Goal: Task Accomplishment & Management: Use online tool/utility

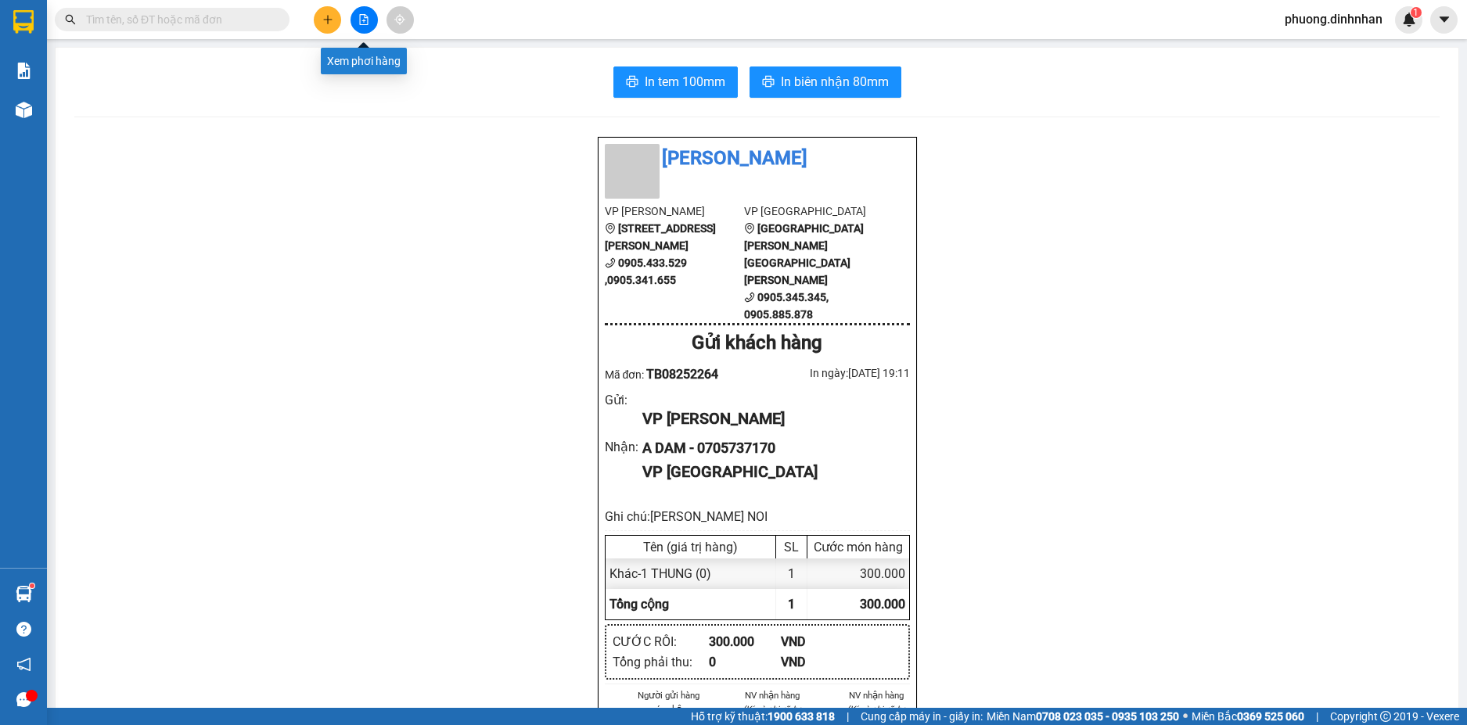
click at [360, 27] on button at bounding box center [363, 19] width 27 height 27
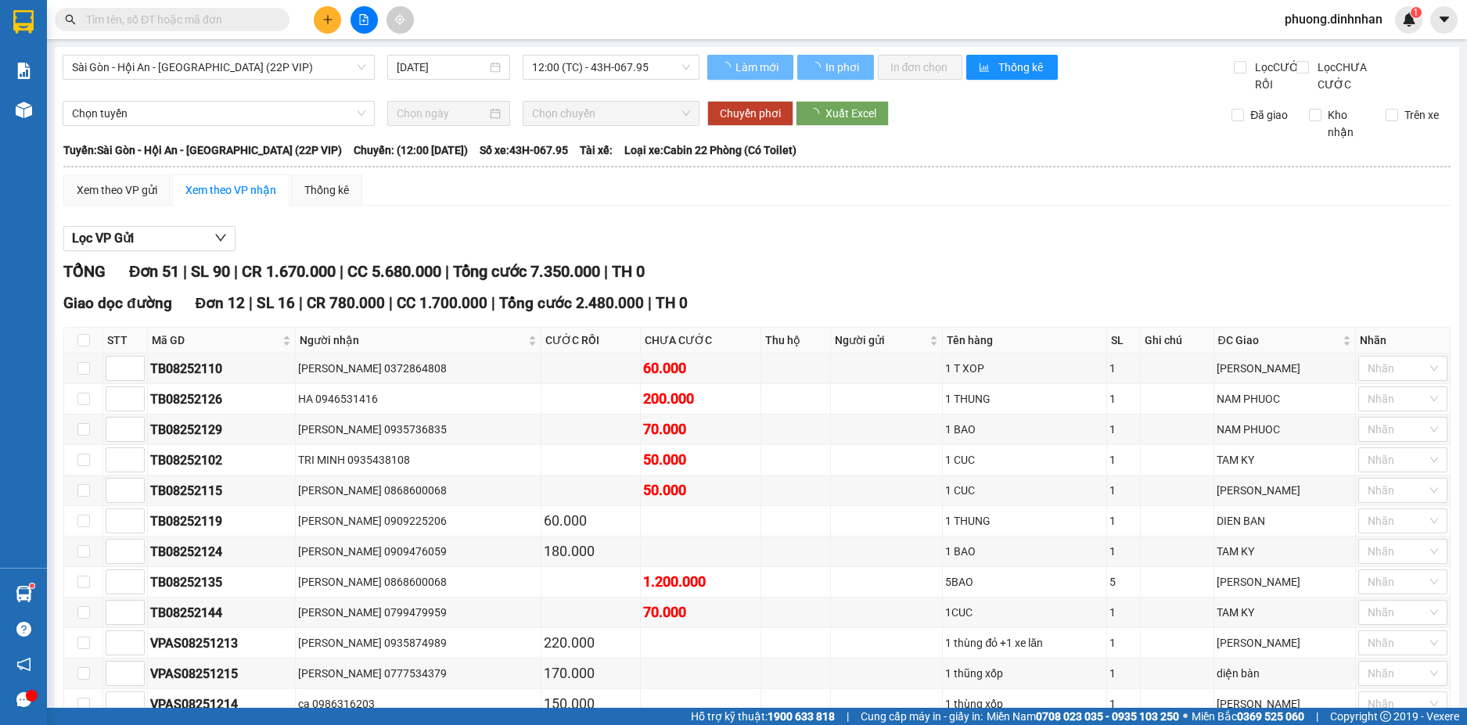
click at [243, 67] on span "Sài Gòn - Hội An - [GEOGRAPHIC_DATA] (22P VIP)" at bounding box center [218, 67] width 293 height 23
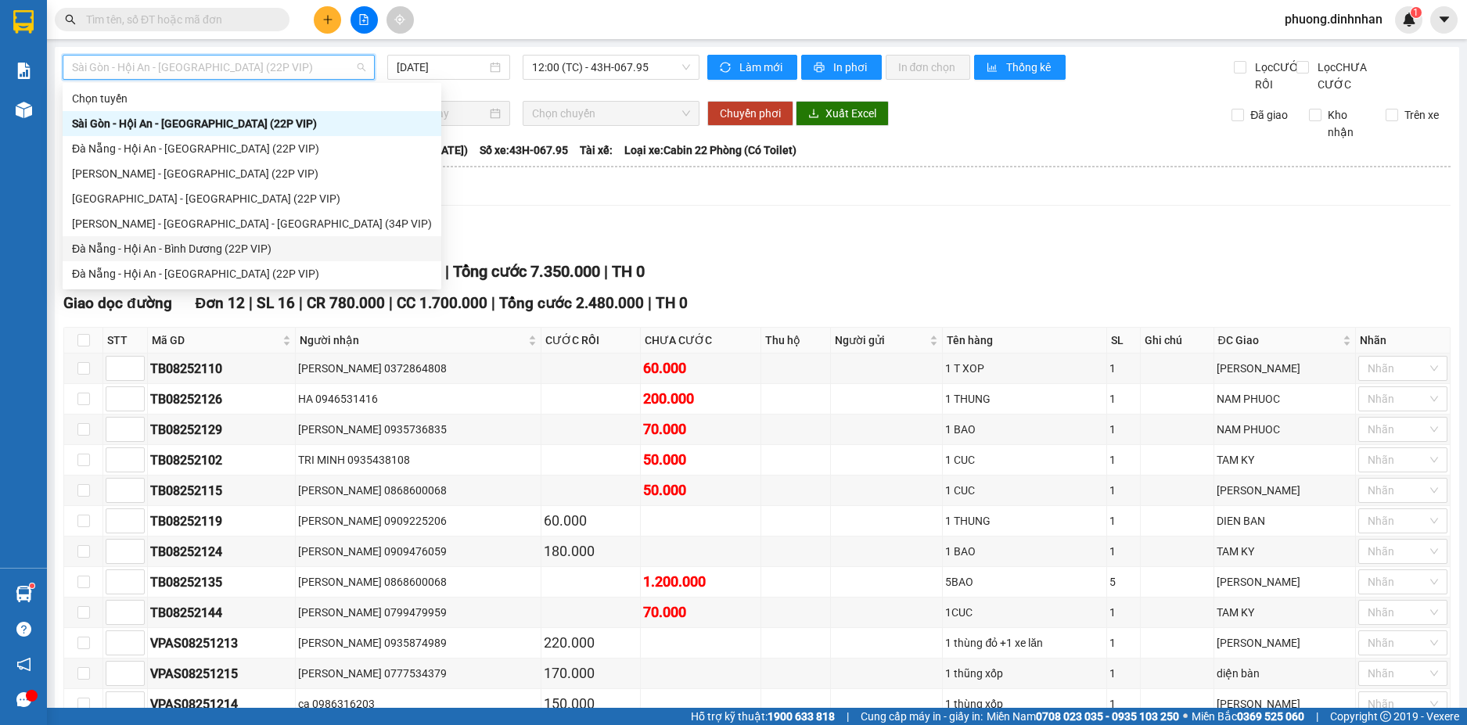
click at [160, 250] on div "Đà Nẵng - Hội An - Bình Dương (22P VIP)" at bounding box center [252, 248] width 360 height 17
type input "[DATE]"
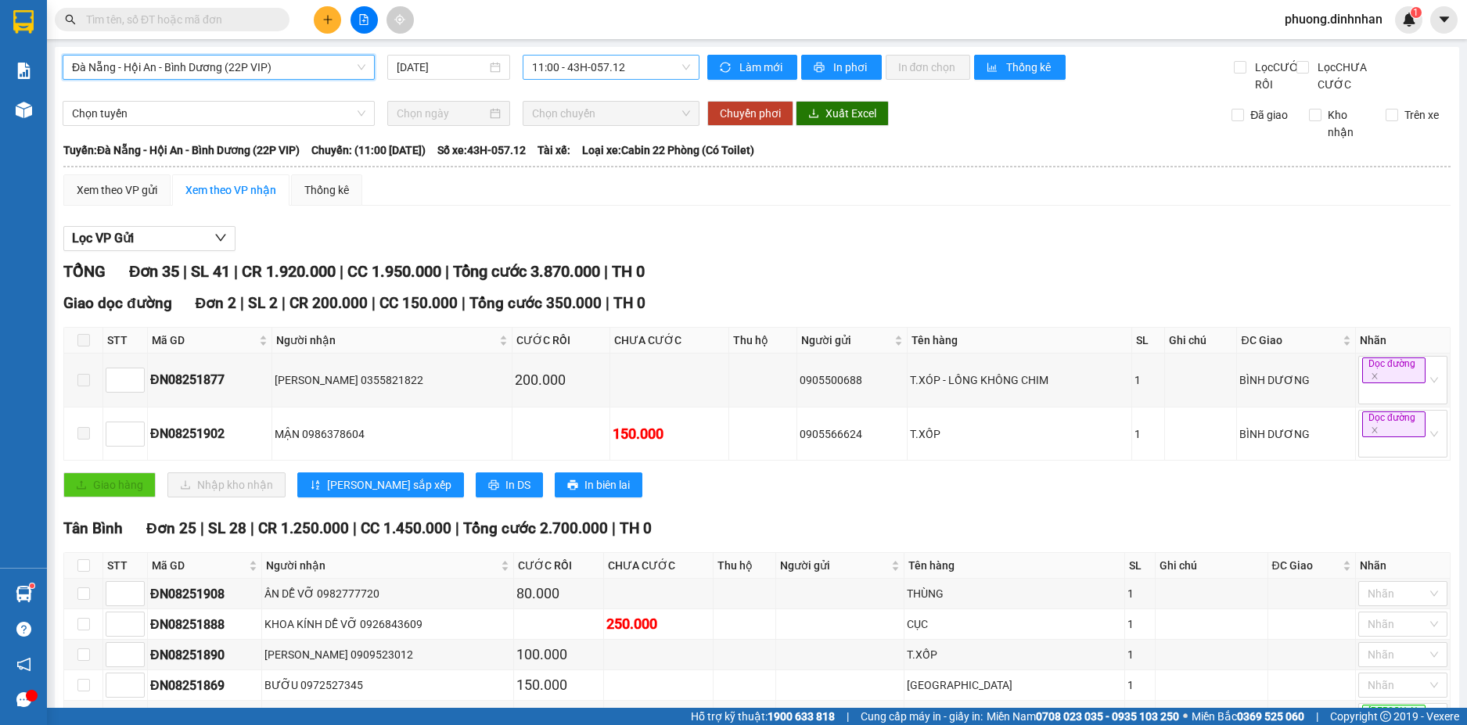
click at [638, 66] on span "11:00 - 43H-057.12" at bounding box center [611, 67] width 158 height 23
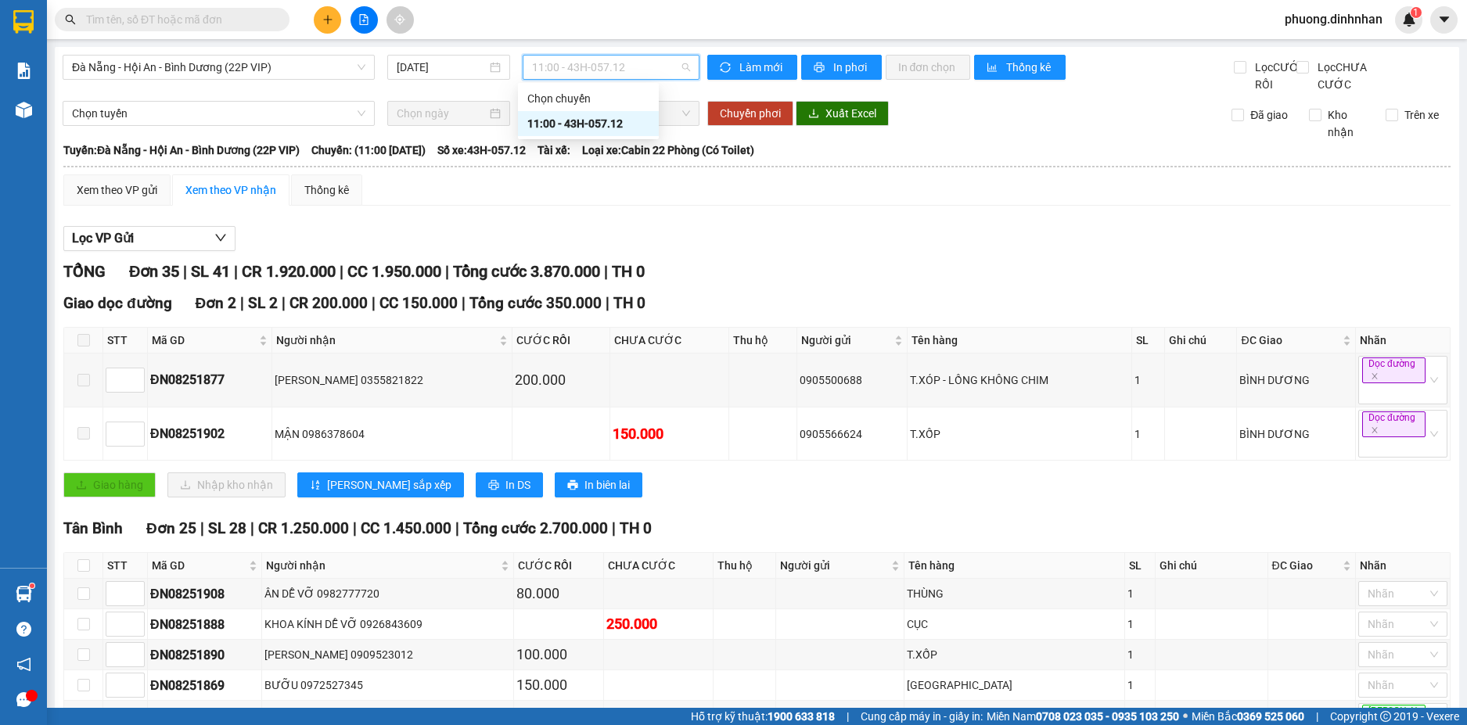
click at [623, 126] on div "11:00 - 43H-057.12" at bounding box center [588, 123] width 122 height 17
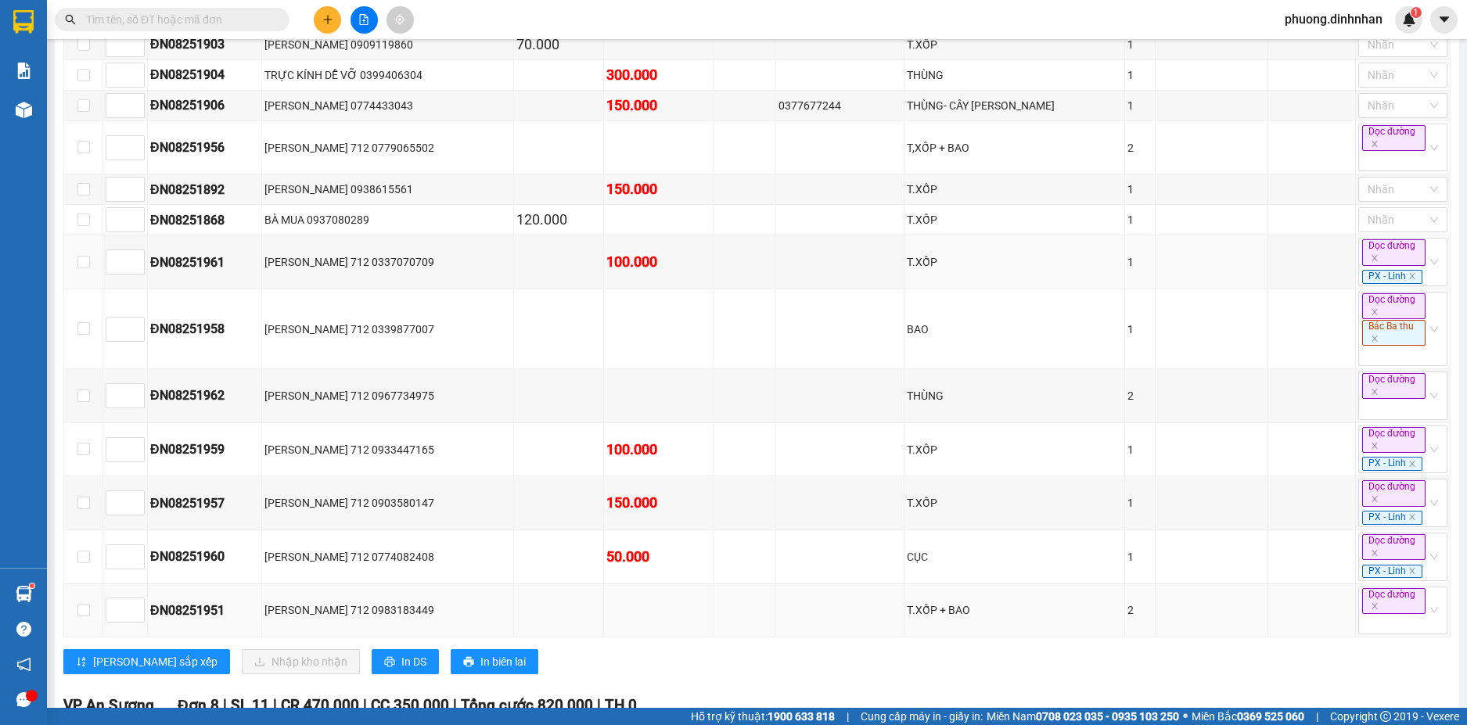
scroll to position [1252, 0]
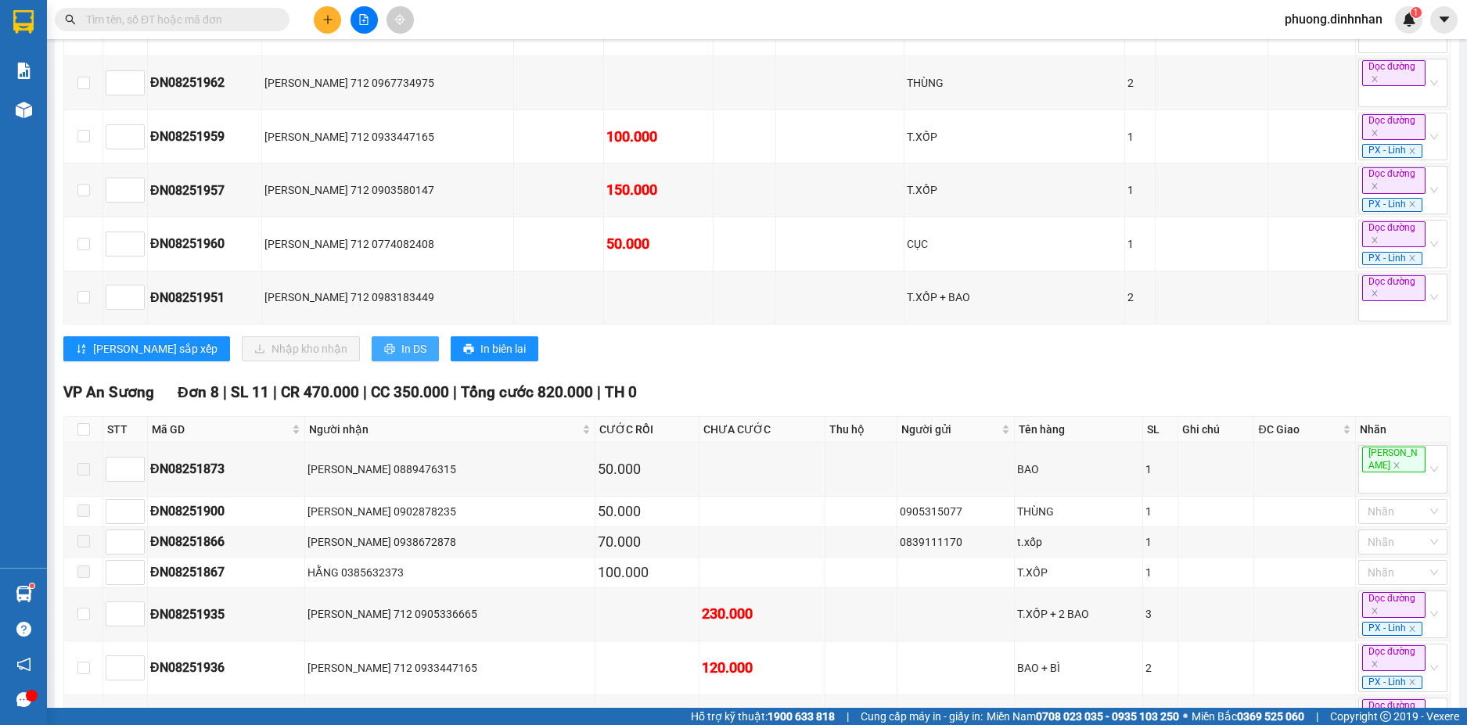
click at [401, 358] on span "In DS" at bounding box center [413, 348] width 25 height 17
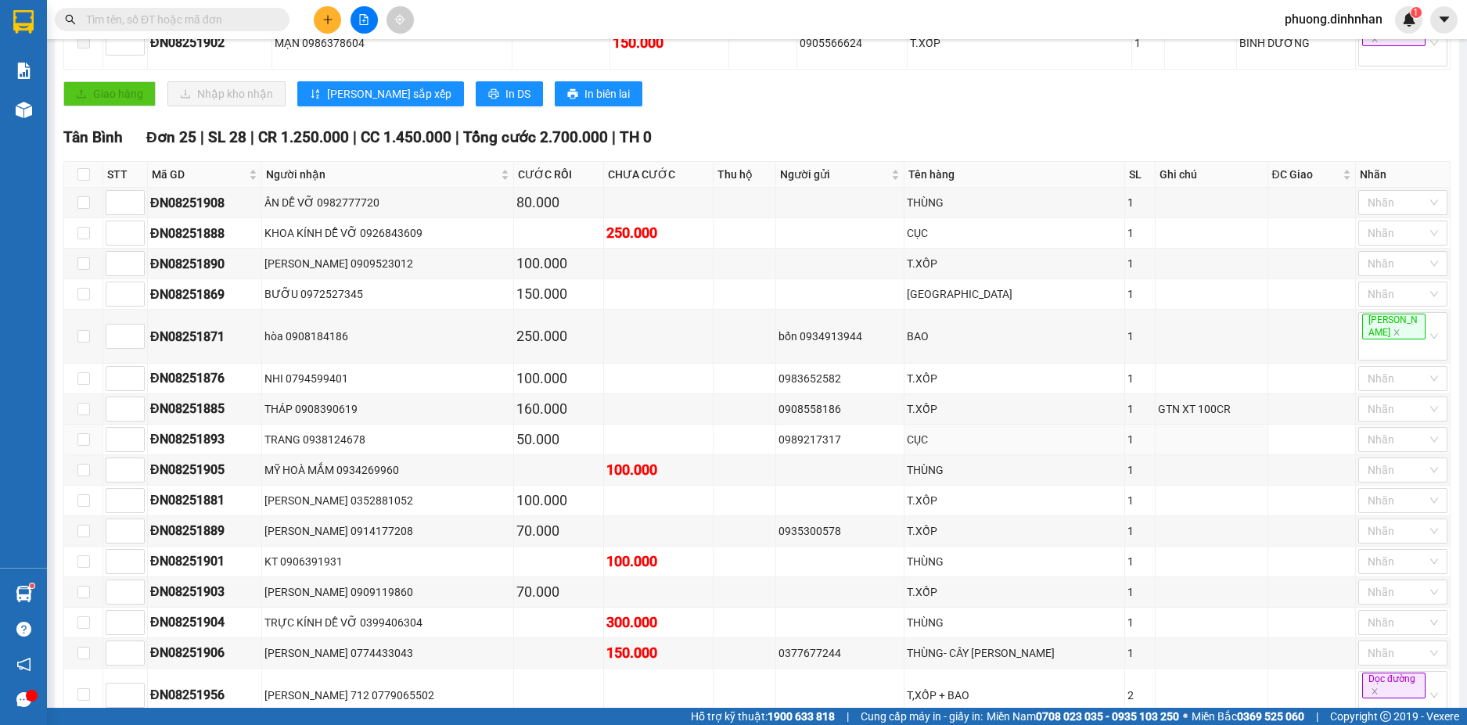
scroll to position [0, 0]
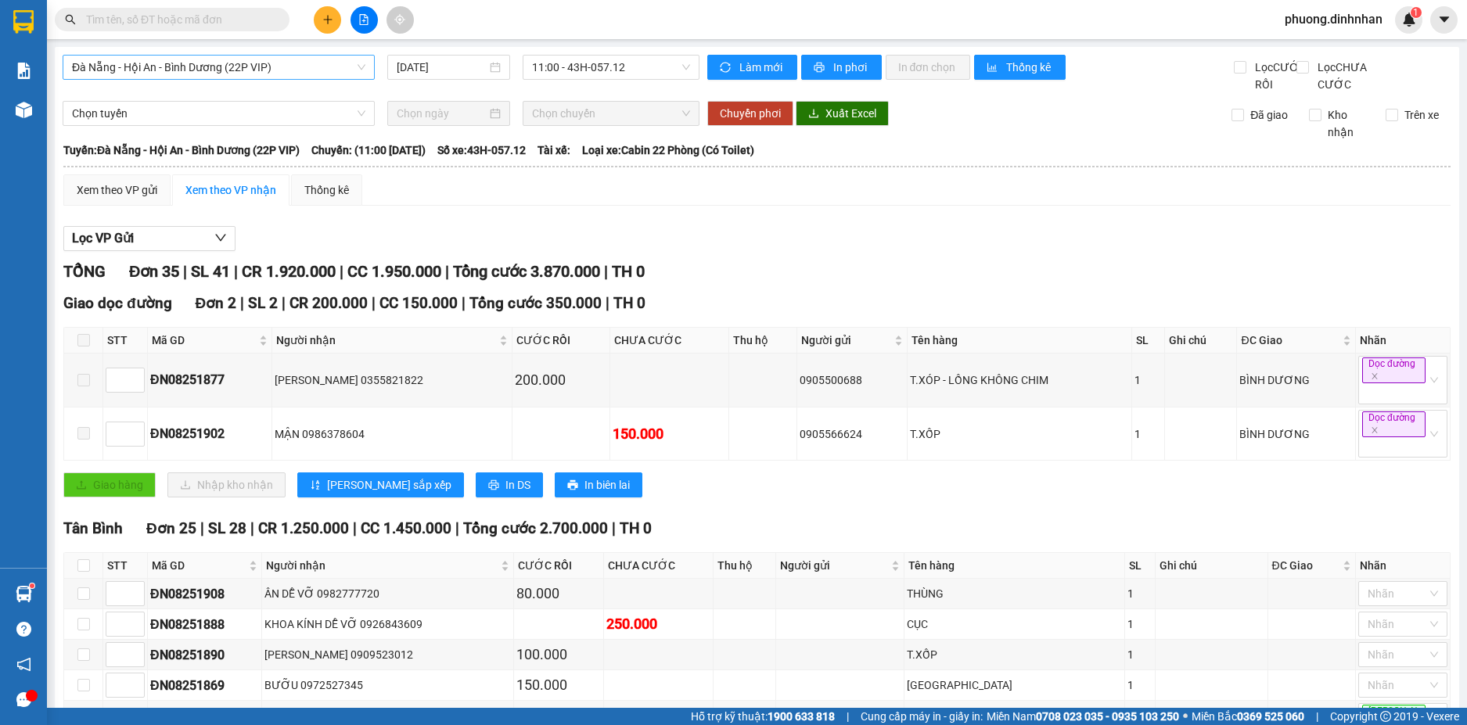
click at [320, 70] on span "Đà Nẵng - Hội An - Bình Dương (22P VIP)" at bounding box center [218, 67] width 293 height 23
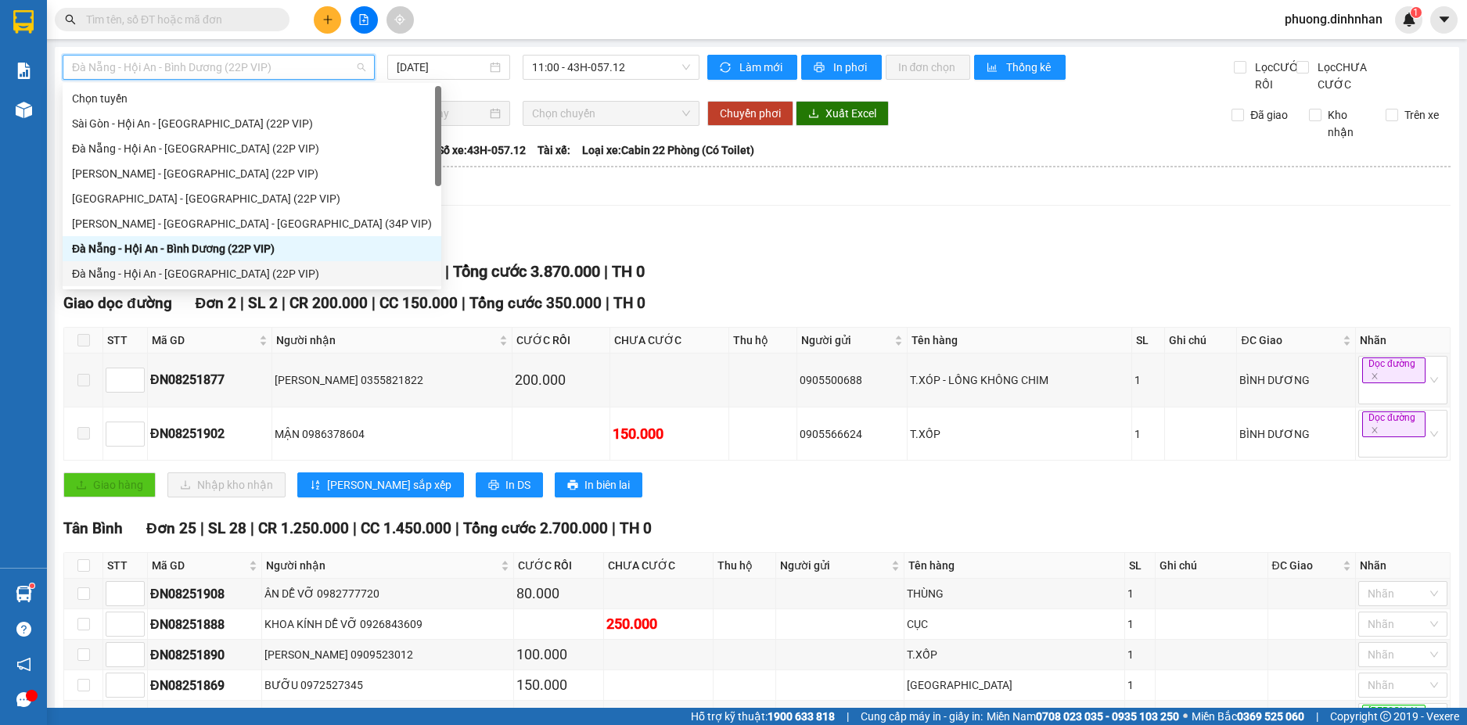
click at [238, 270] on div "Đà Nẵng - Hội An - [GEOGRAPHIC_DATA] (22P VIP)" at bounding box center [252, 273] width 360 height 17
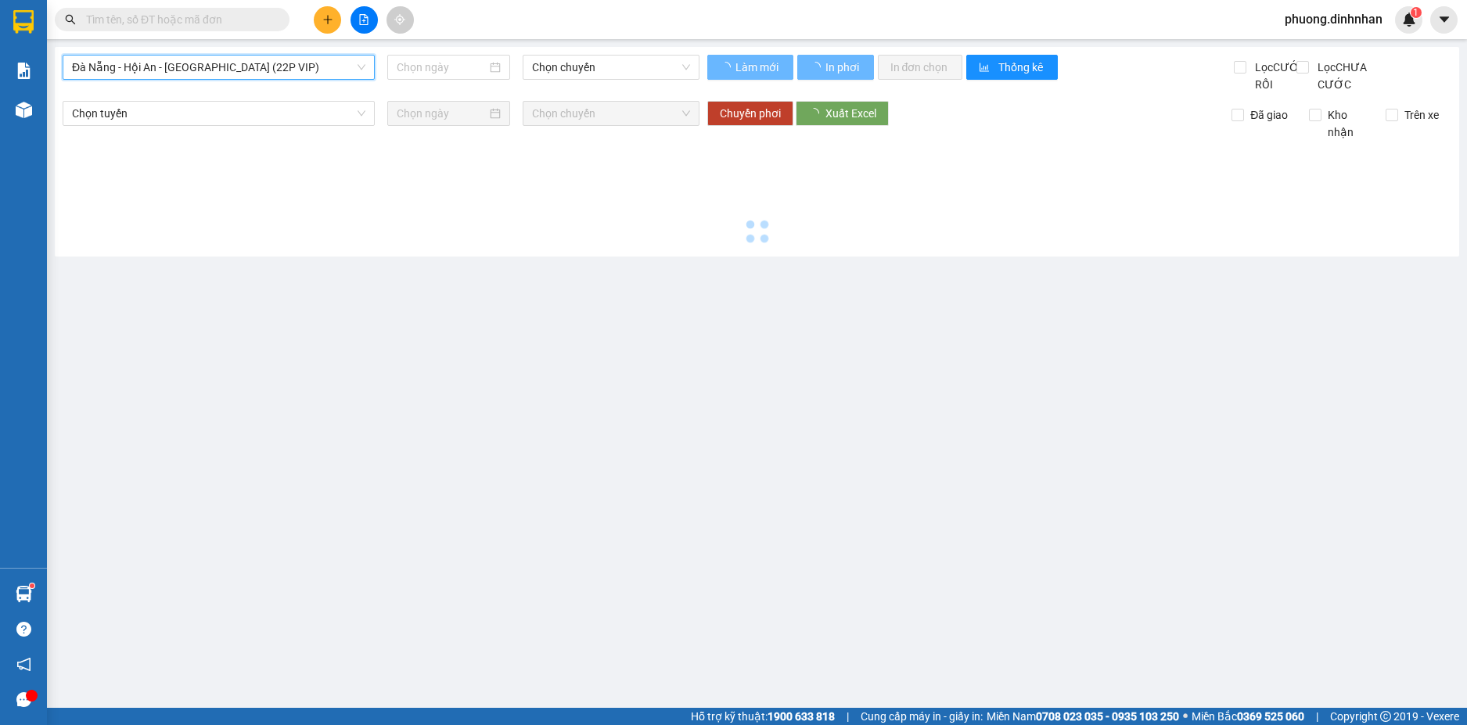
type input "[DATE]"
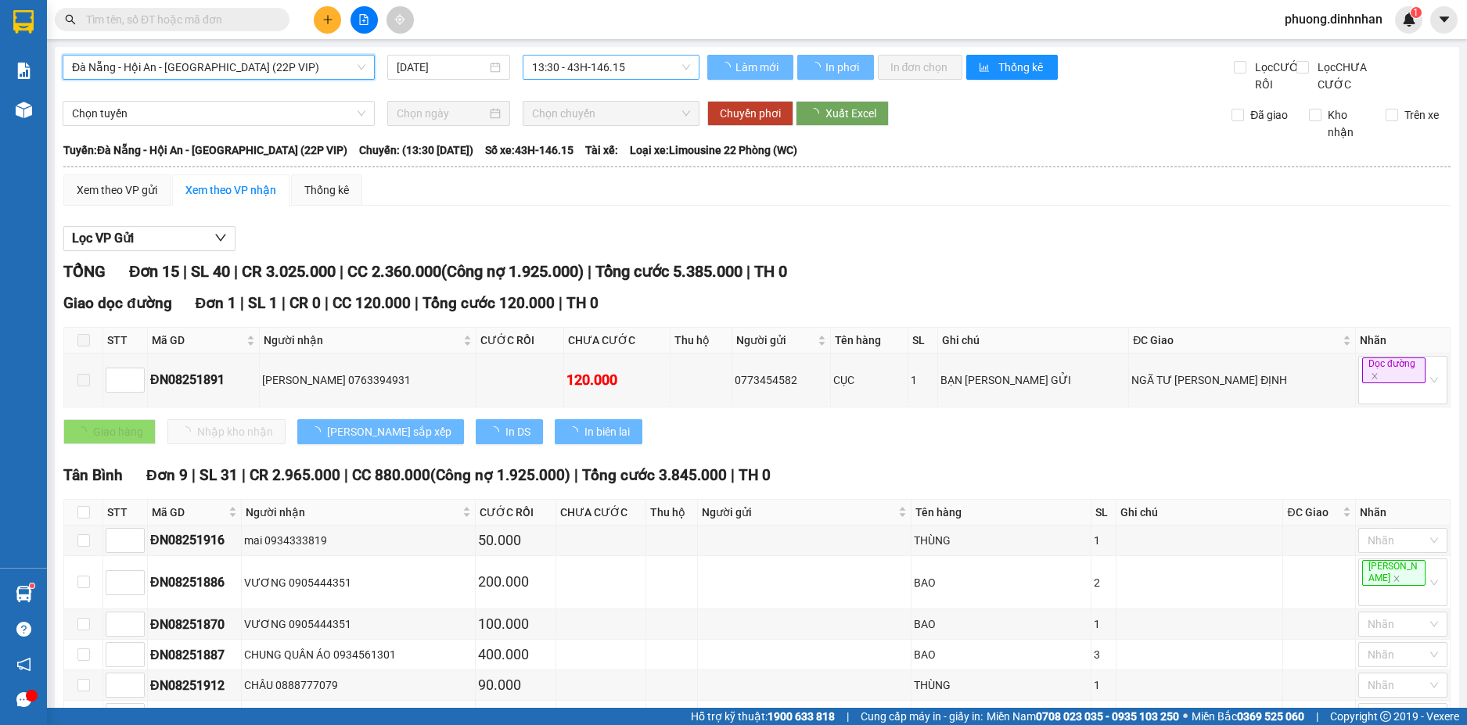
click at [613, 73] on span "13:30 - 43H-146.15" at bounding box center [611, 67] width 158 height 23
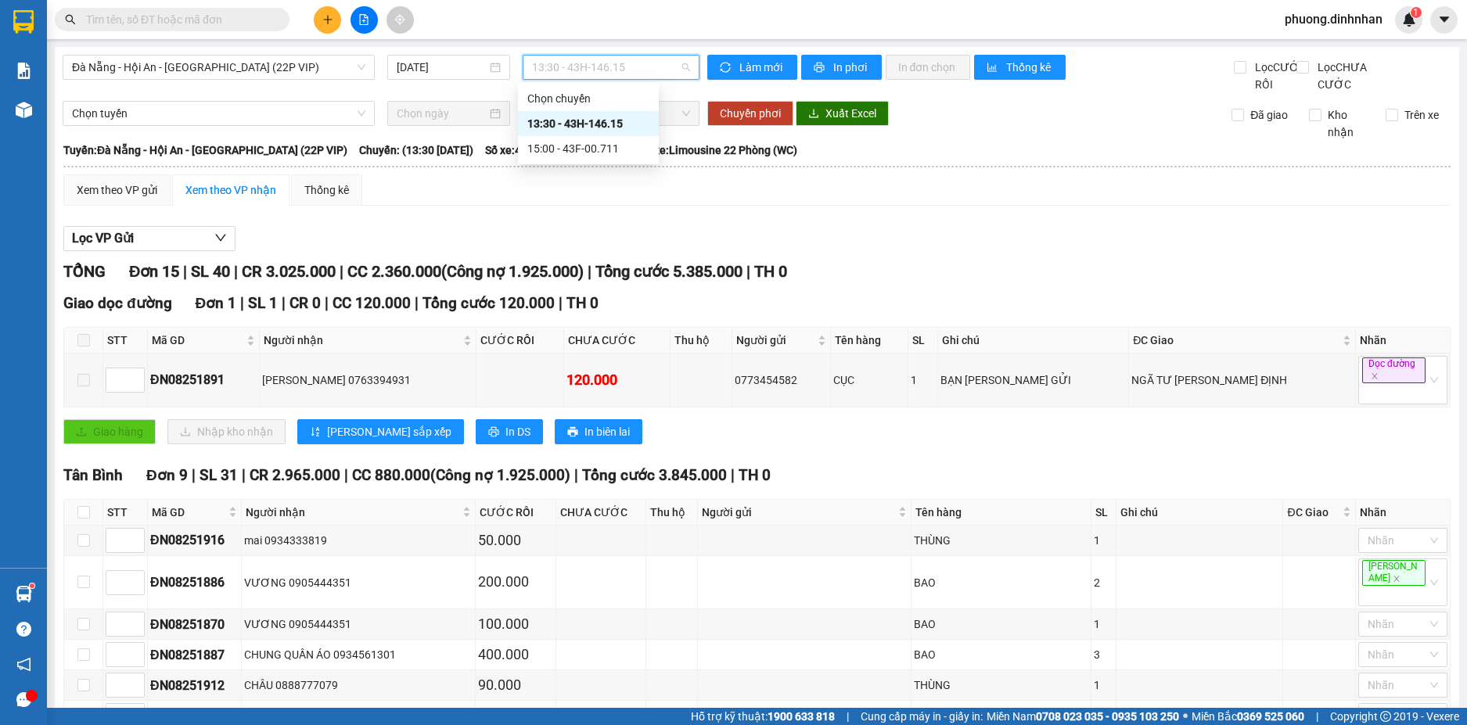
click at [610, 117] on div "13:30 - 43H-146.15" at bounding box center [588, 123] width 122 height 17
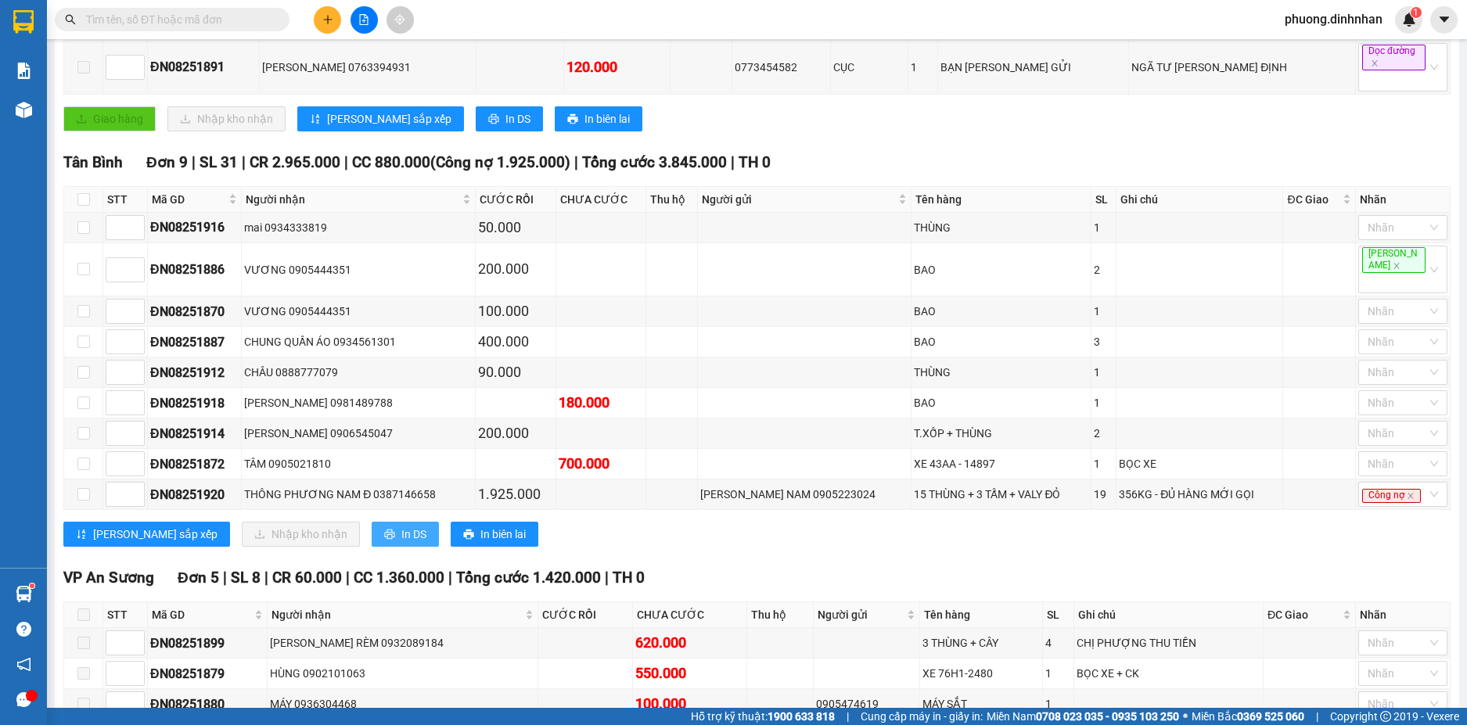
click at [372, 522] on button "In DS" at bounding box center [405, 534] width 67 height 25
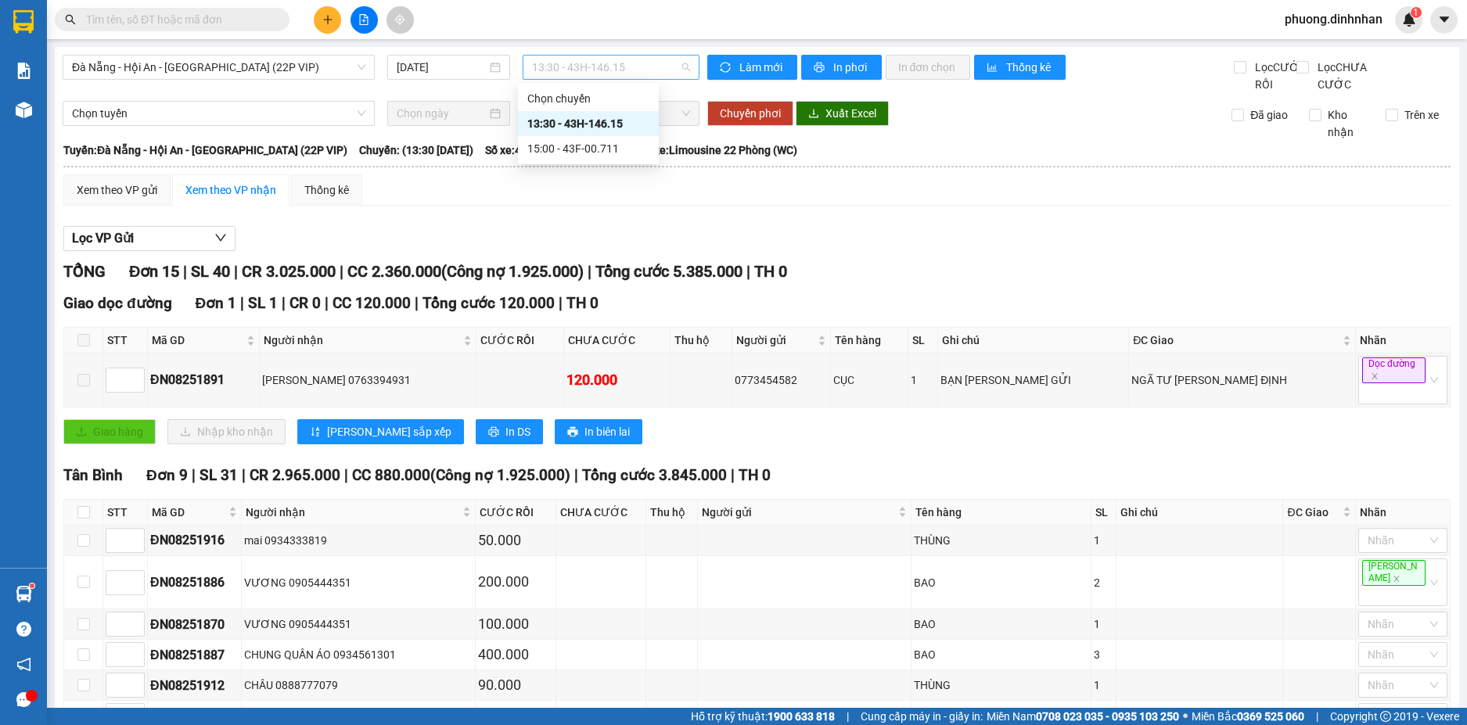
click at [612, 63] on span "13:30 - 43H-146.15" at bounding box center [611, 67] width 158 height 23
click at [609, 142] on div "15:00 - 43F-00.711" at bounding box center [588, 148] width 122 height 17
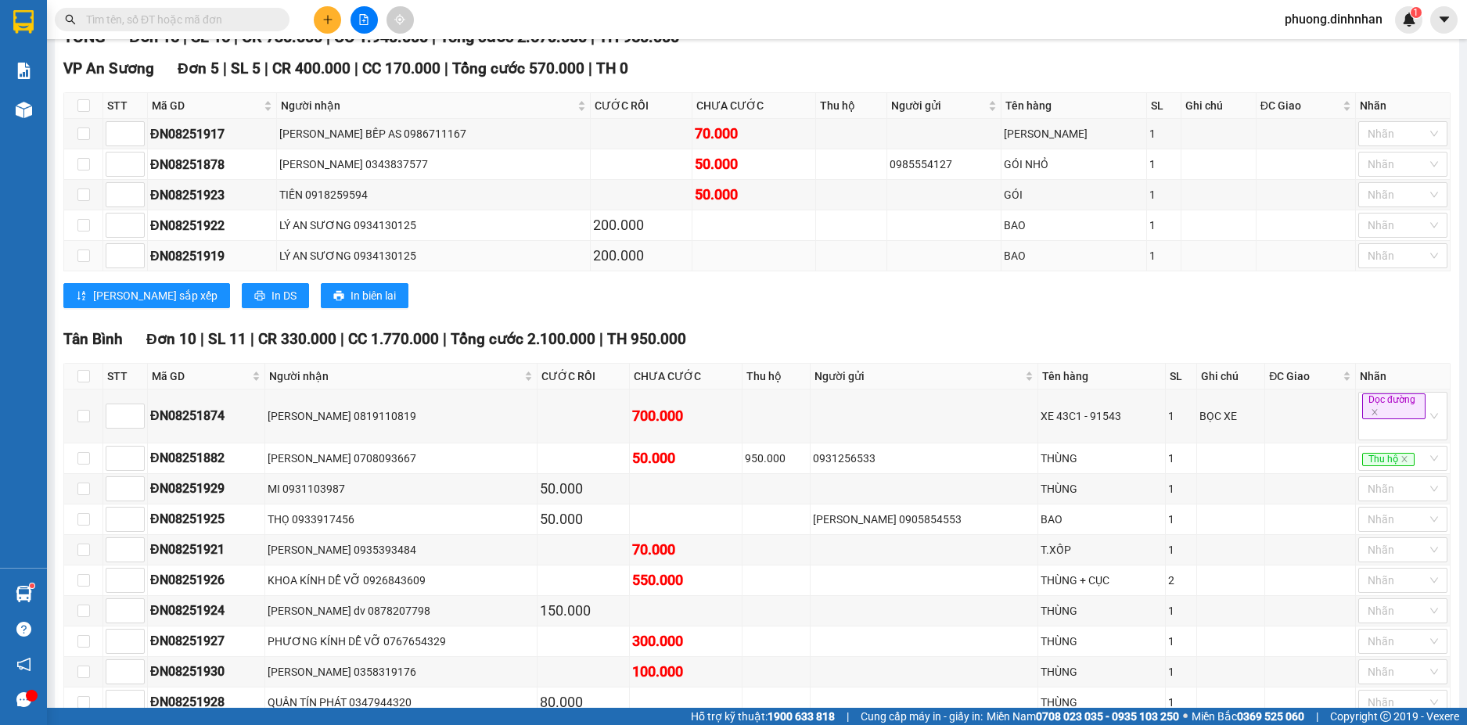
scroll to position [313, 0]
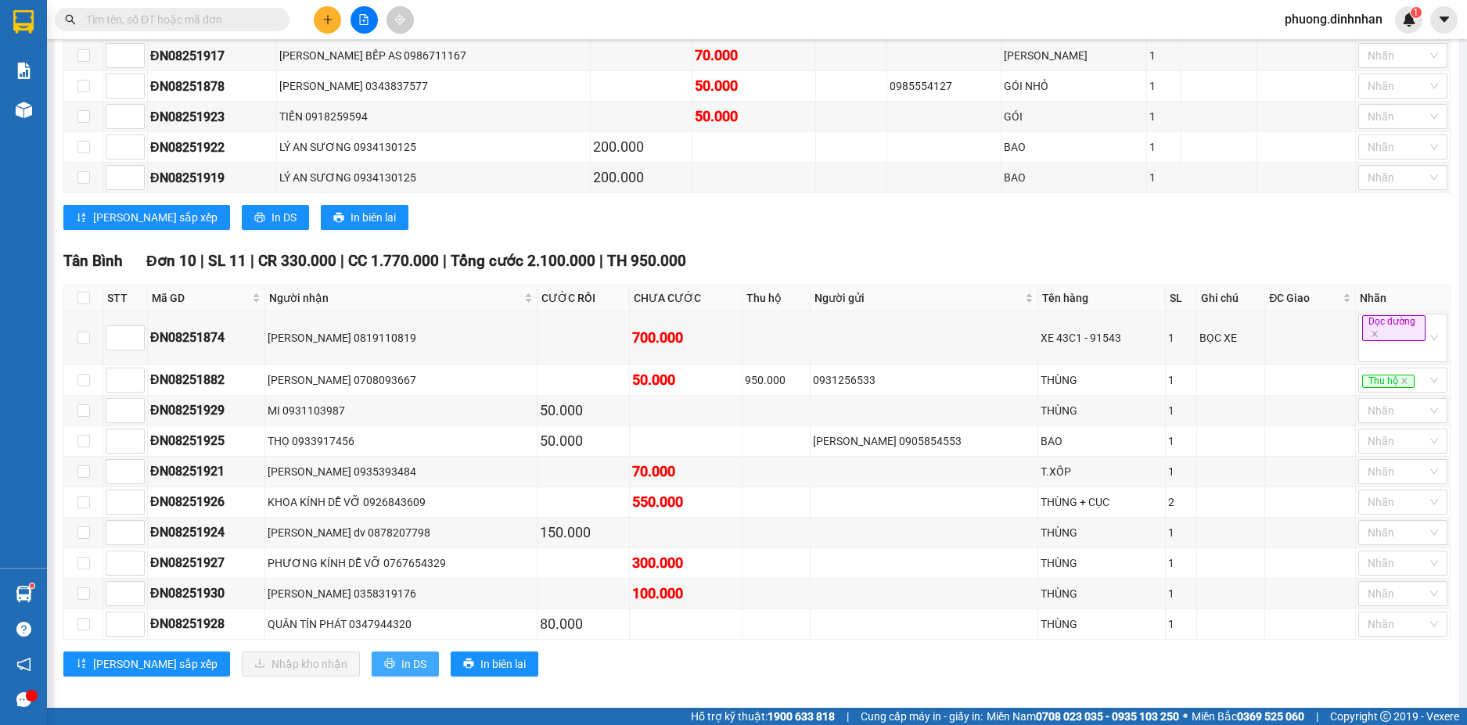
click at [372, 677] on button "In DS" at bounding box center [405, 664] width 67 height 25
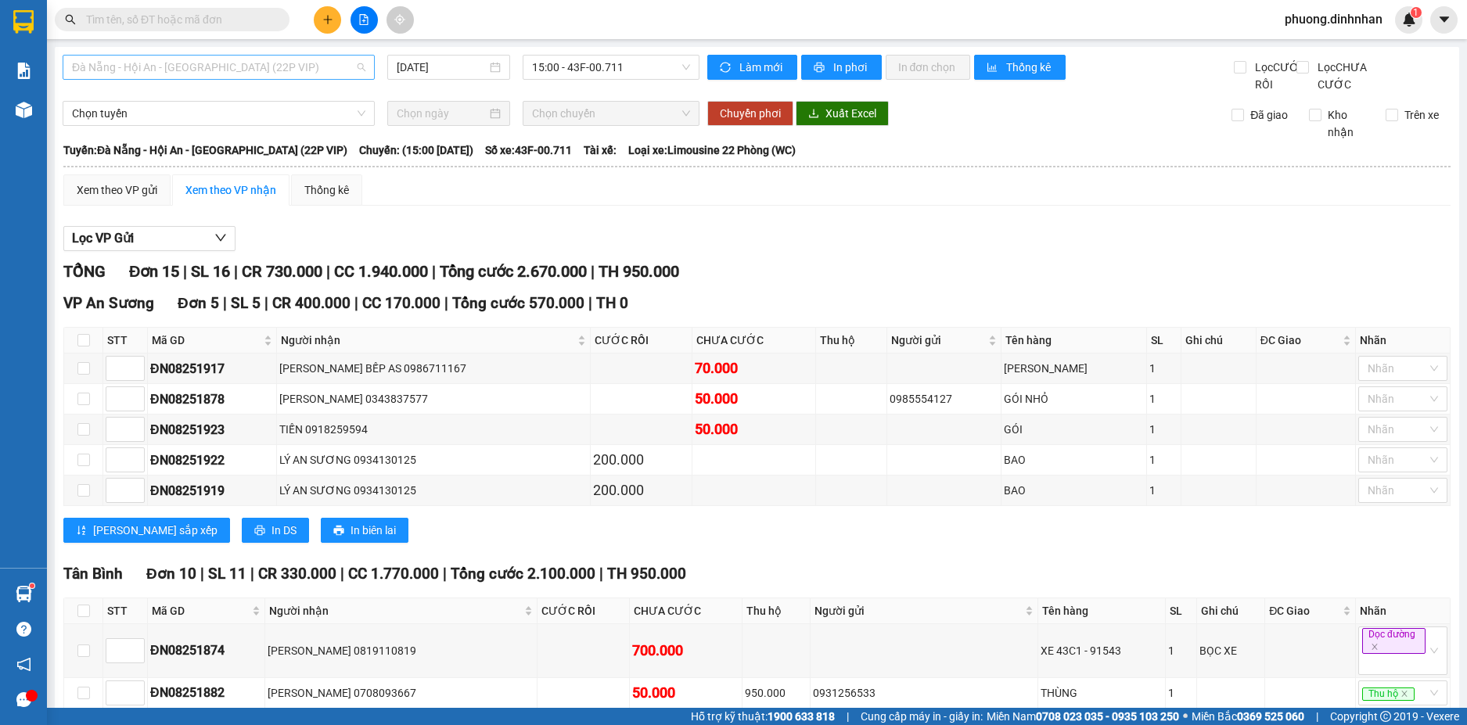
click at [358, 70] on span "Đà Nẵng - Hội An - [GEOGRAPHIC_DATA] (22P VIP)" at bounding box center [218, 67] width 293 height 23
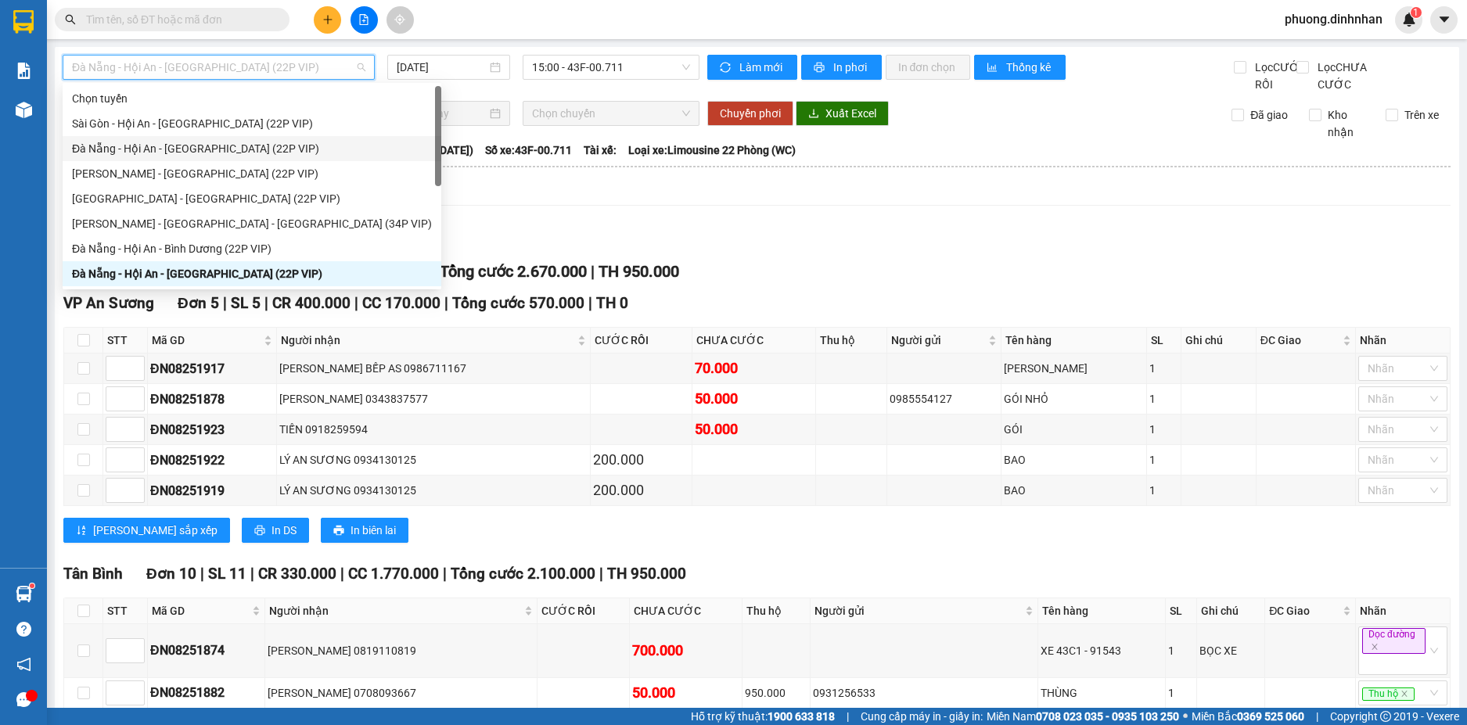
click at [205, 151] on div "Đà Nẵng - Hội An - [GEOGRAPHIC_DATA] (22P VIP)" at bounding box center [252, 148] width 360 height 17
type input "[DATE]"
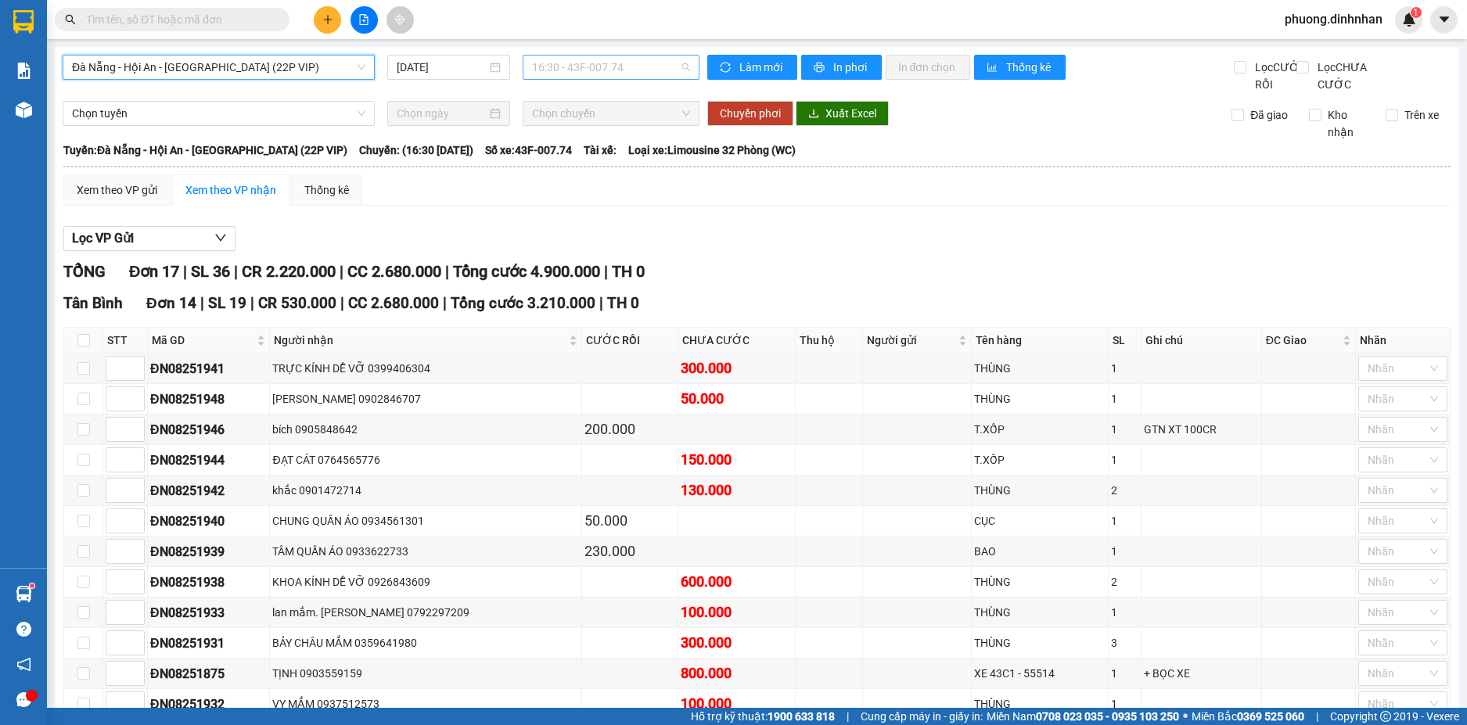
click at [606, 68] on span "16:30 - 43F-007.74" at bounding box center [611, 67] width 158 height 23
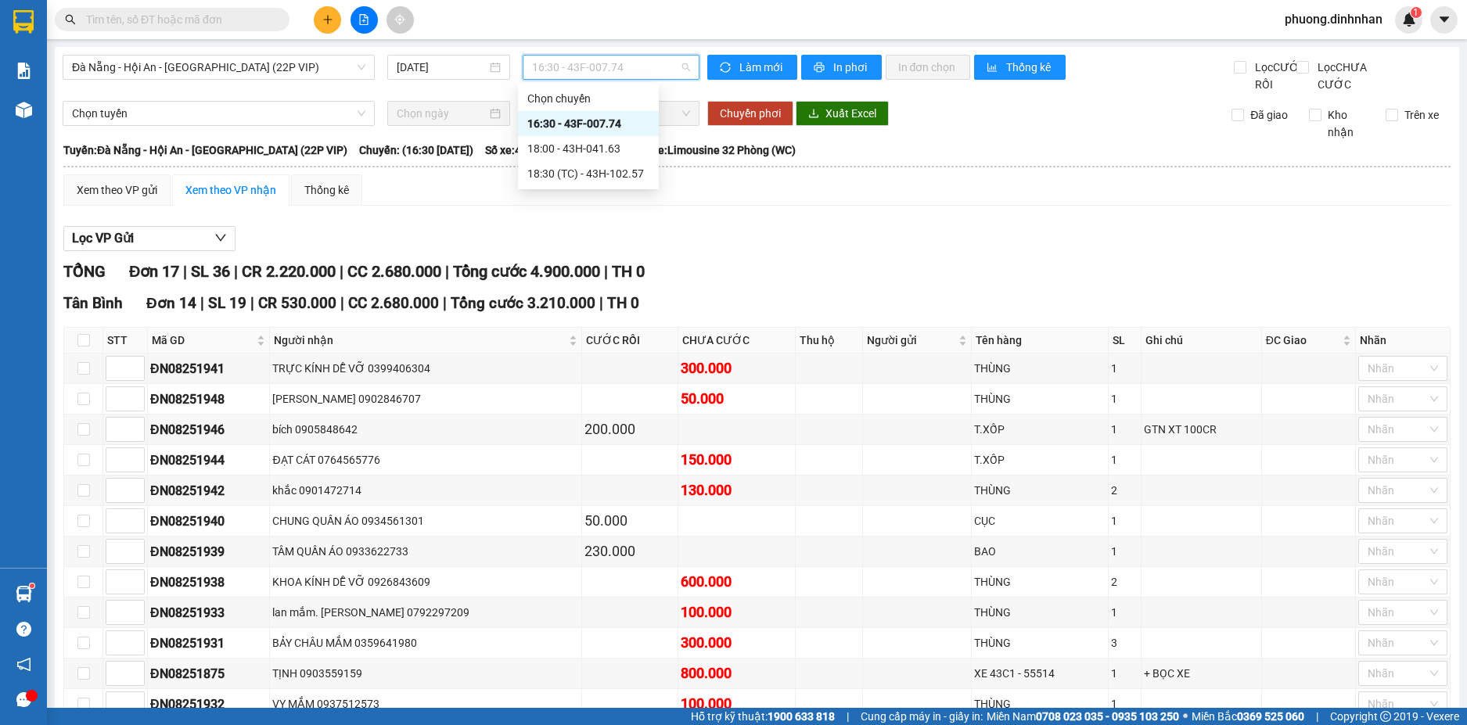
click at [601, 124] on div "16:30 - 43F-007.74" at bounding box center [588, 123] width 122 height 17
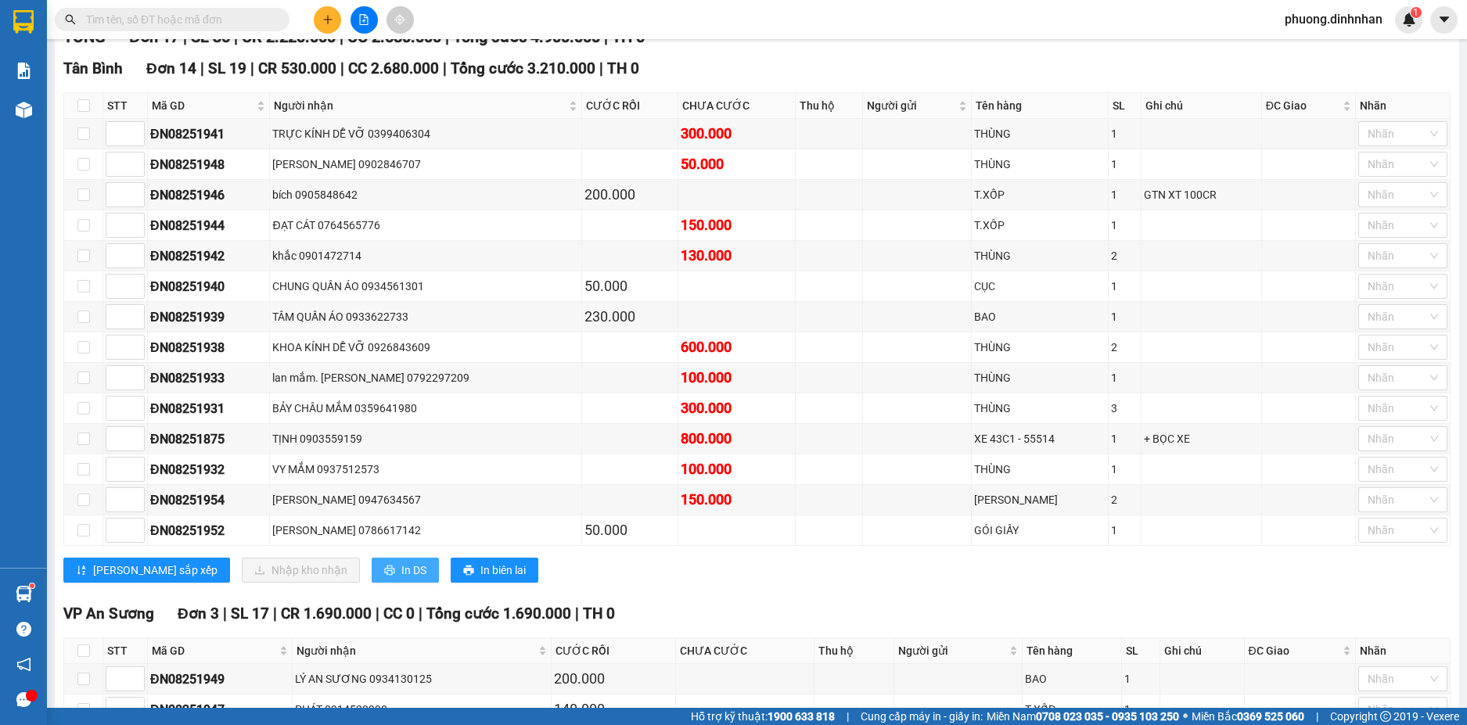
click at [384, 576] on icon "printer" at bounding box center [389, 571] width 10 height 10
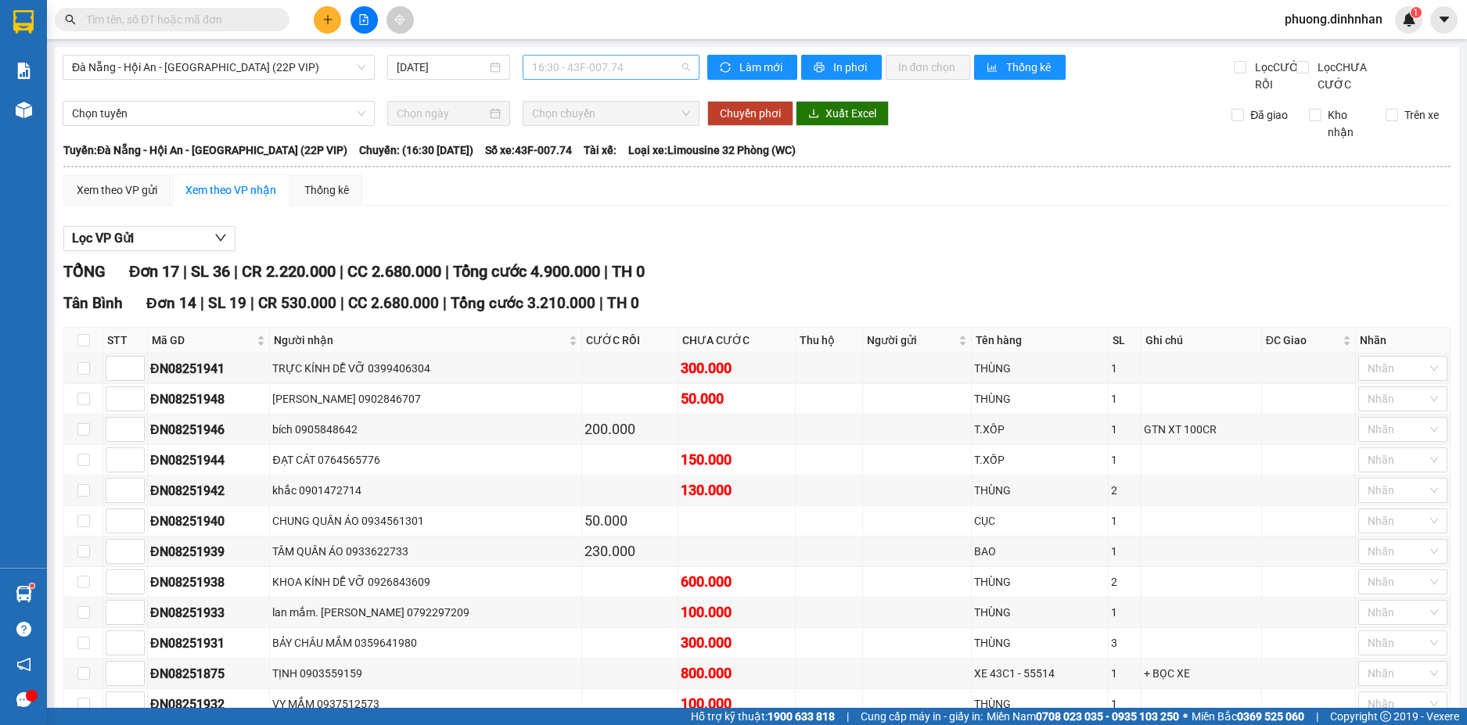
click at [632, 66] on span "16:30 - 43F-007.74" at bounding box center [611, 67] width 158 height 23
click at [606, 153] on div "18:00 - 43H-041.63" at bounding box center [588, 148] width 122 height 17
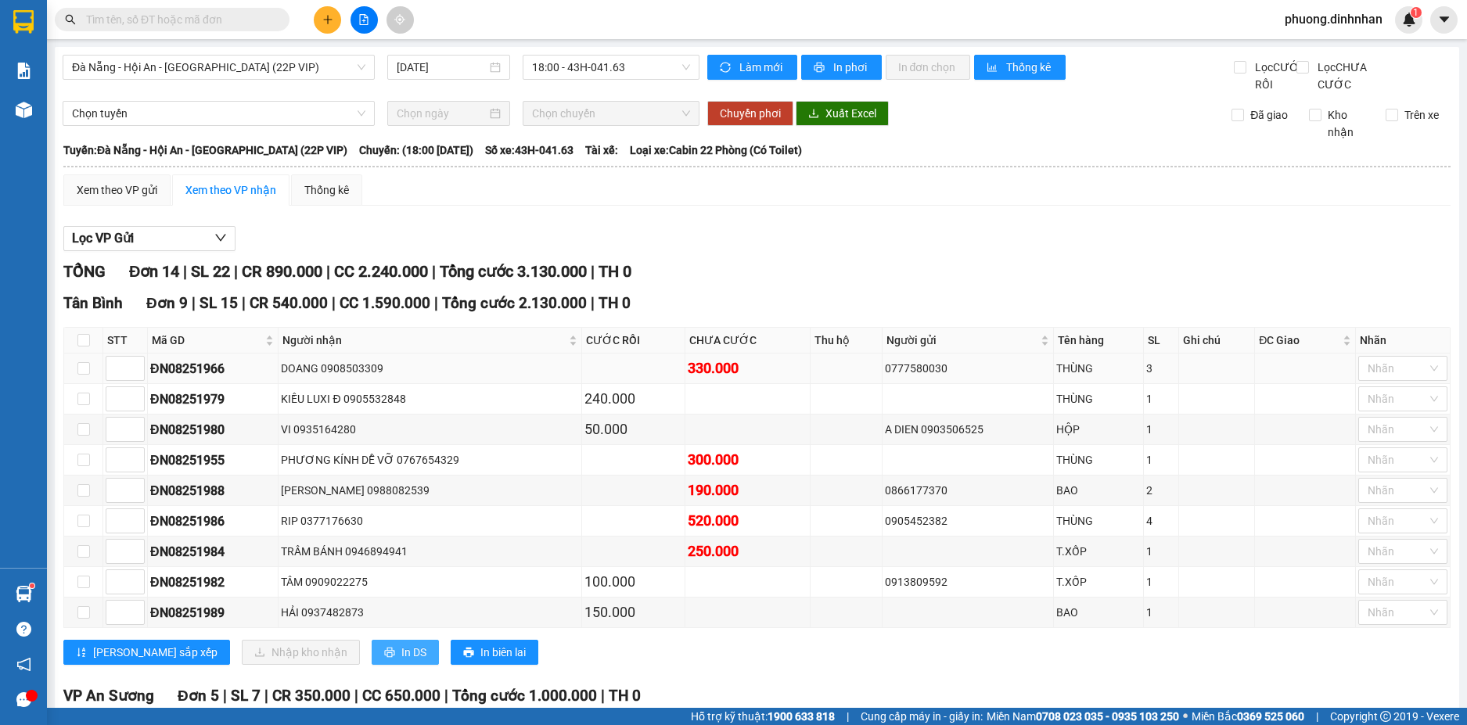
drag, startPoint x: 350, startPoint y: 674, endPoint x: 1033, endPoint y: 372, distance: 746.0
click at [401, 661] on span "In DS" at bounding box center [413, 652] width 25 height 17
click at [608, 67] on span "18:00 - 43H-041.63" at bounding box center [611, 67] width 158 height 23
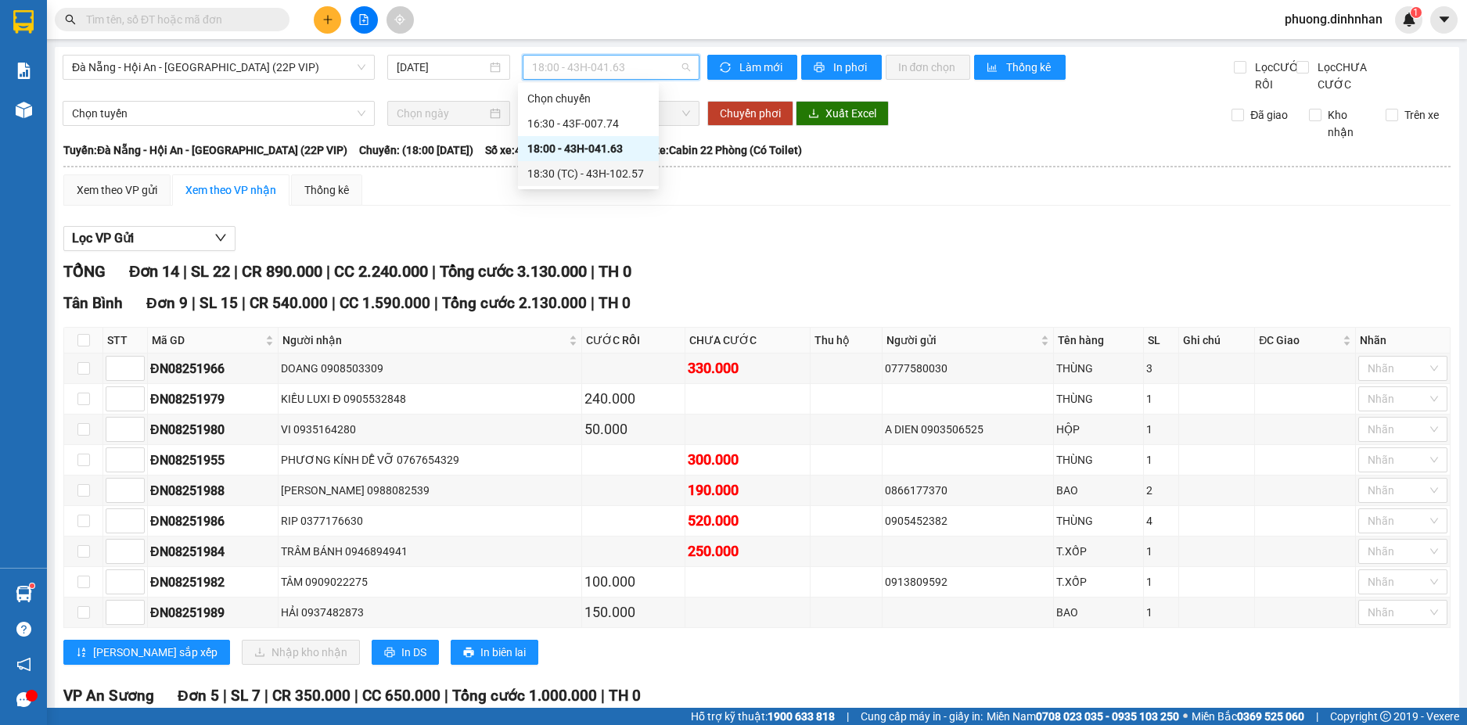
click at [593, 170] on div "18:30 (TC) - 43H-102.57" at bounding box center [588, 173] width 122 height 17
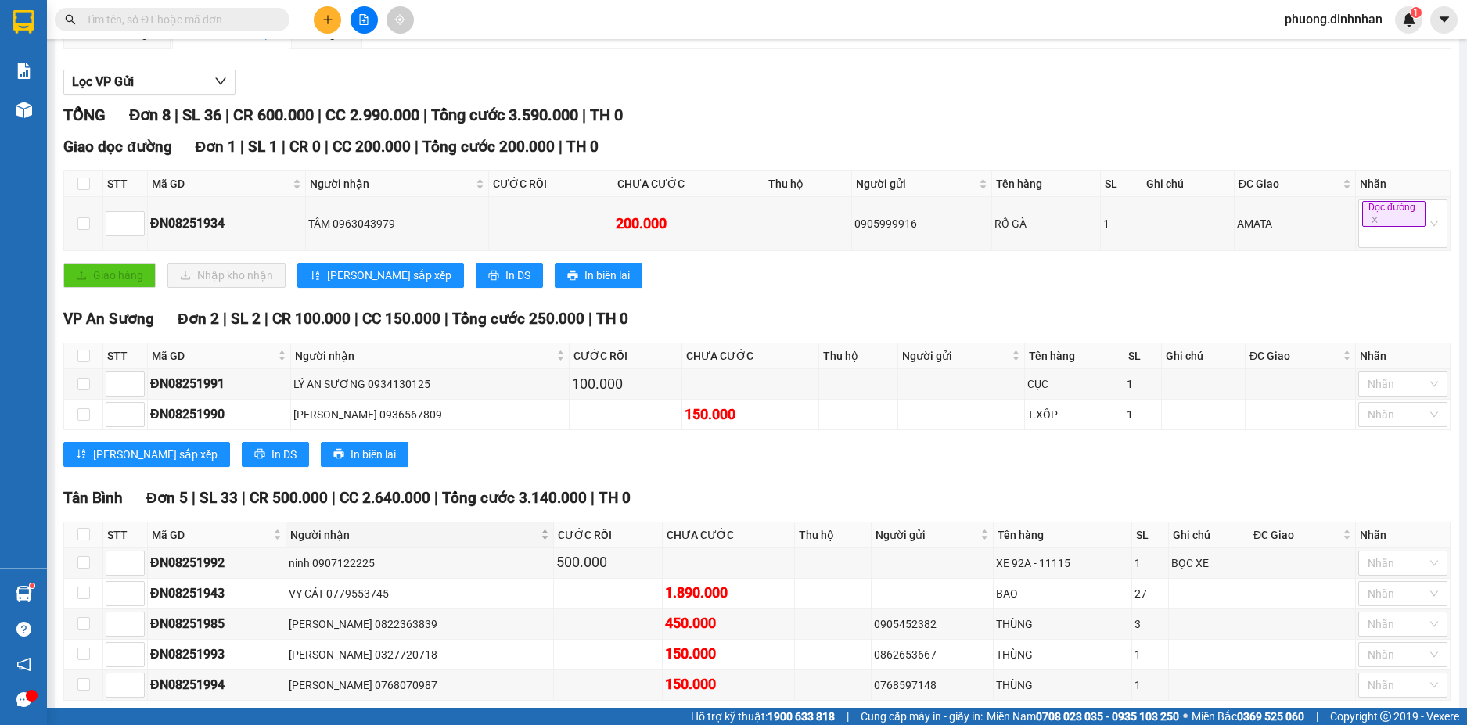
scroll to position [248, 0]
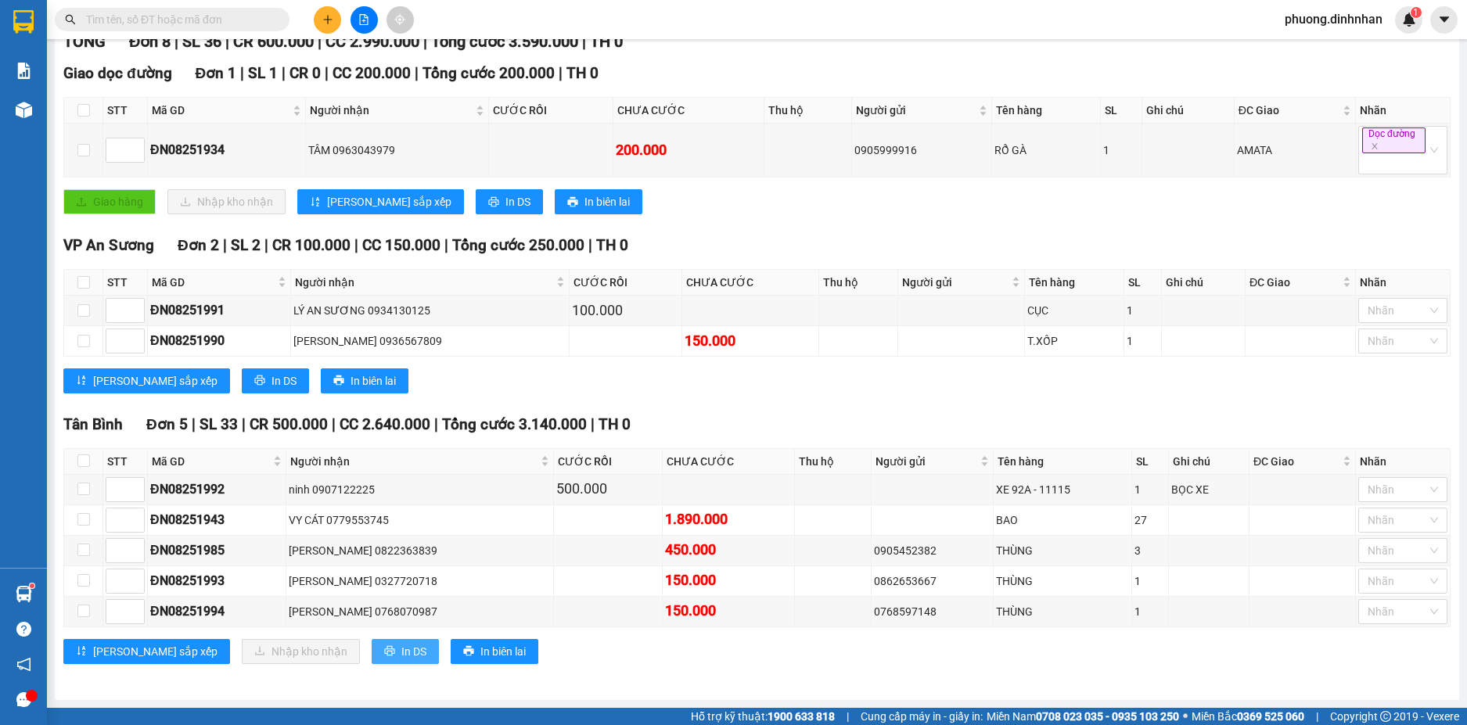
click at [372, 645] on button "In DS" at bounding box center [405, 651] width 67 height 25
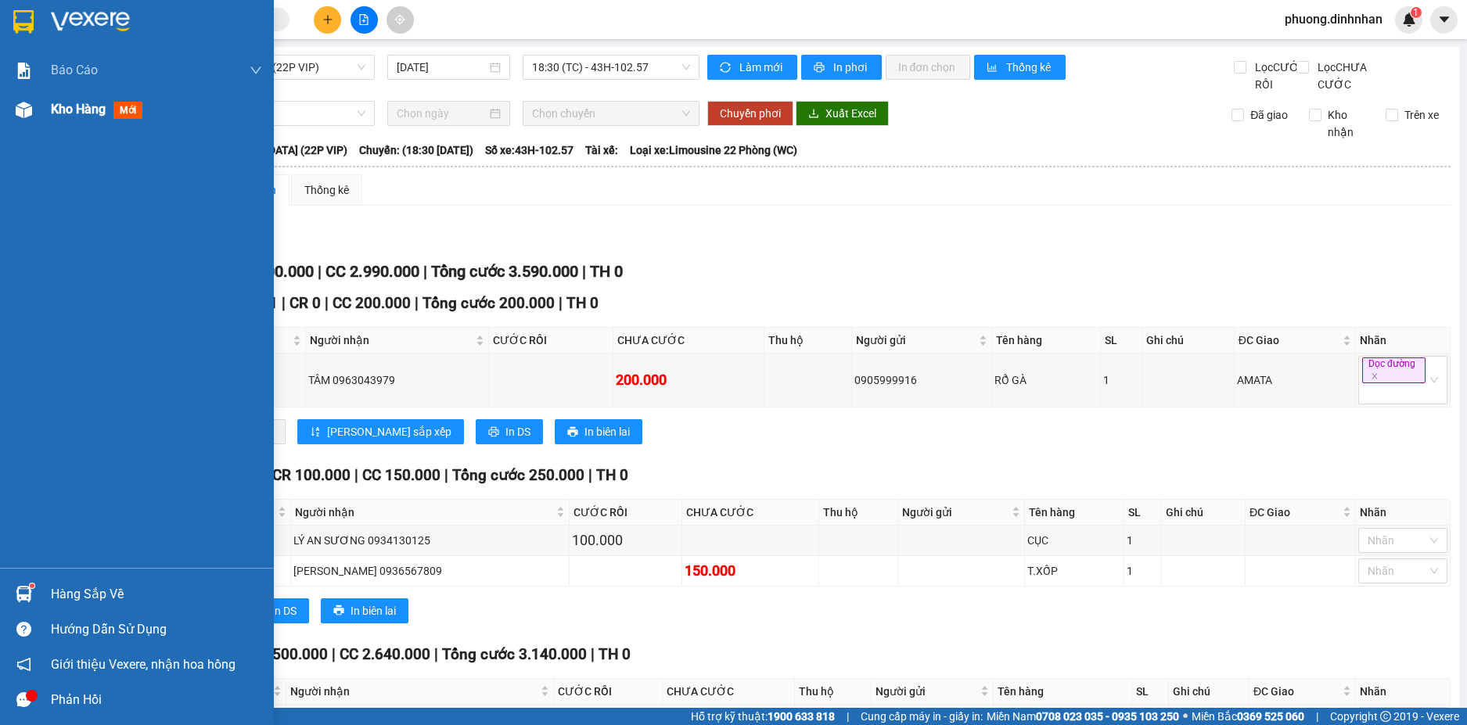
click at [23, 113] on img at bounding box center [24, 110] width 16 height 16
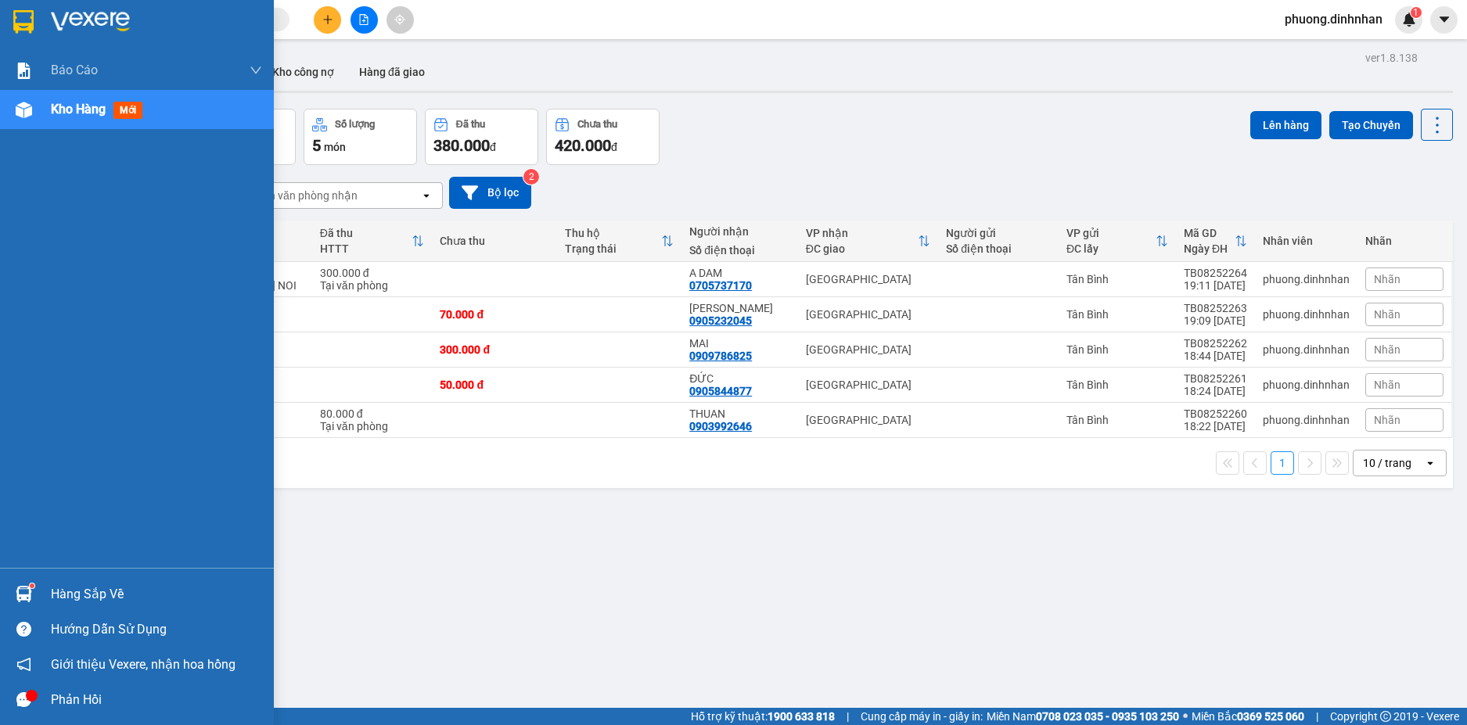
click at [16, 117] on img at bounding box center [24, 110] width 16 height 16
